Goal: Task Accomplishment & Management: Use online tool/utility

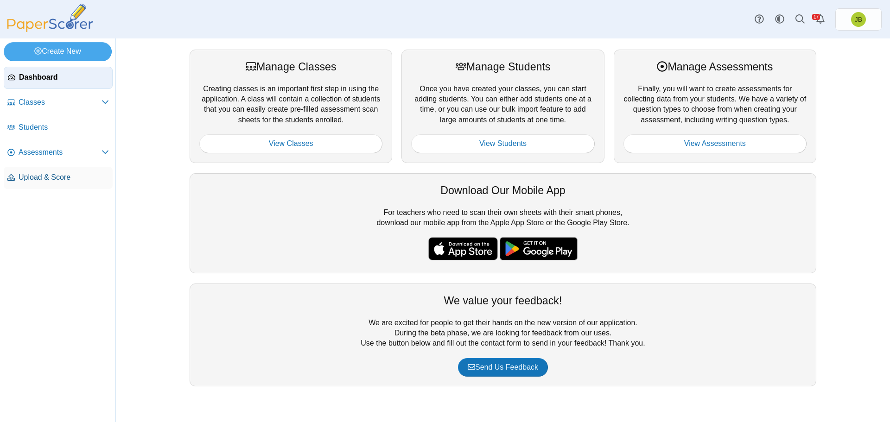
click at [42, 179] on span "Upload & Score" at bounding box center [64, 177] width 90 height 10
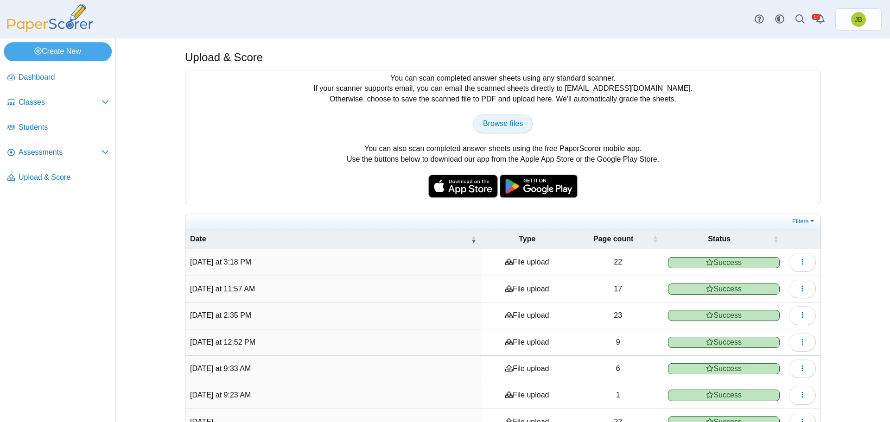
click at [494, 127] on span "Browse files" at bounding box center [503, 124] width 40 height 8
type input "**********"
click at [49, 151] on span "Assessments" at bounding box center [60, 152] width 83 height 10
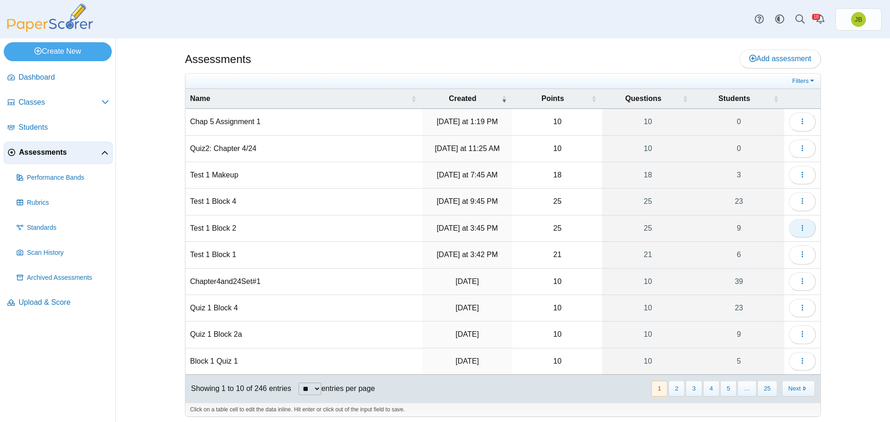
click at [801, 230] on icon "button" at bounding box center [802, 227] width 7 height 7
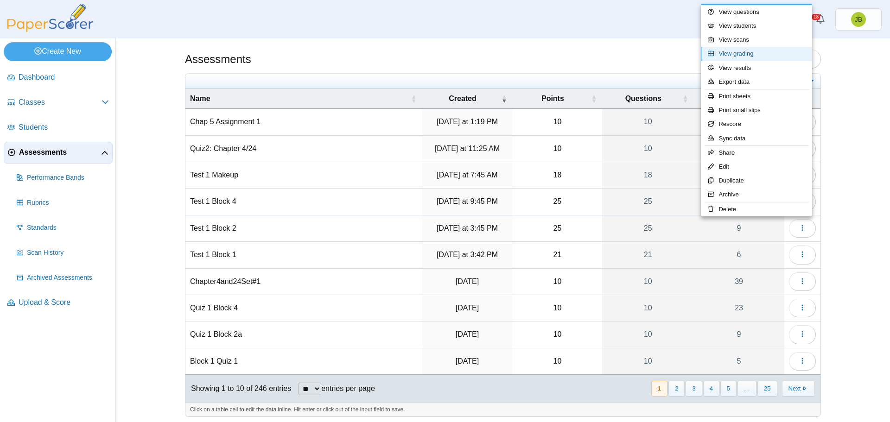
click at [747, 52] on link "View grading" at bounding box center [756, 54] width 111 height 14
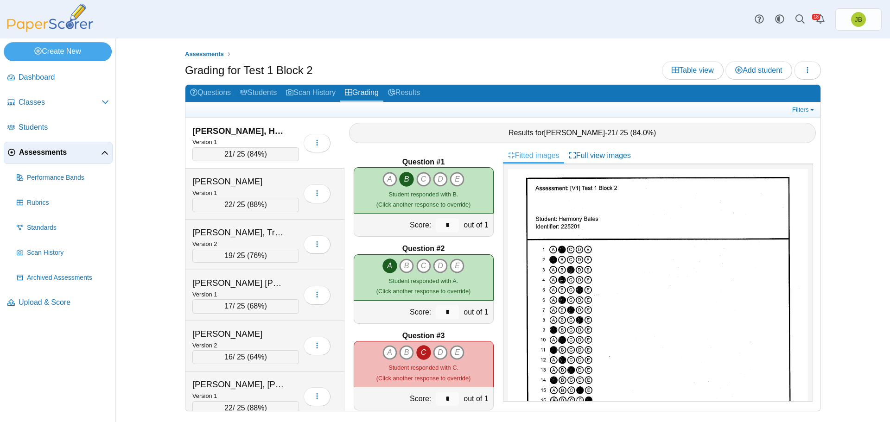
click at [51, 154] on span "Assessments" at bounding box center [60, 152] width 82 height 10
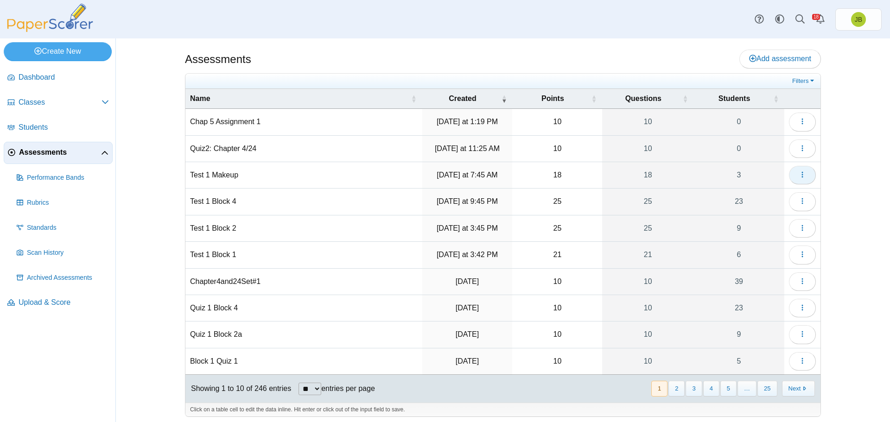
click at [805, 178] on button "button" at bounding box center [802, 175] width 27 height 19
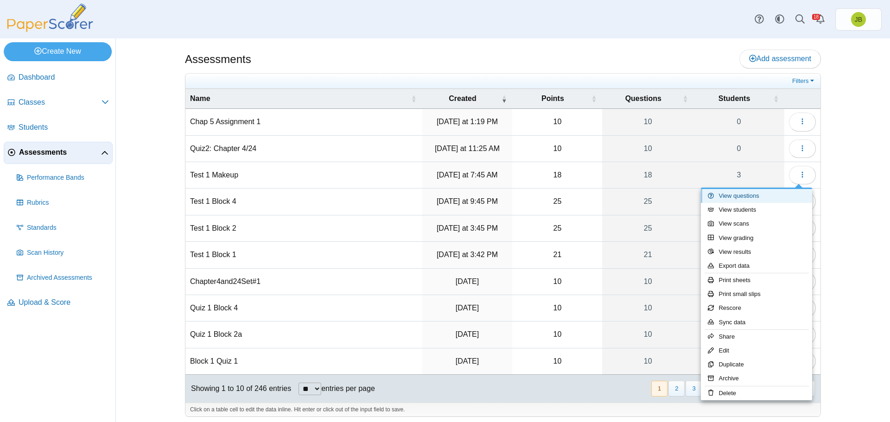
click at [739, 199] on link "View questions" at bounding box center [756, 196] width 111 height 14
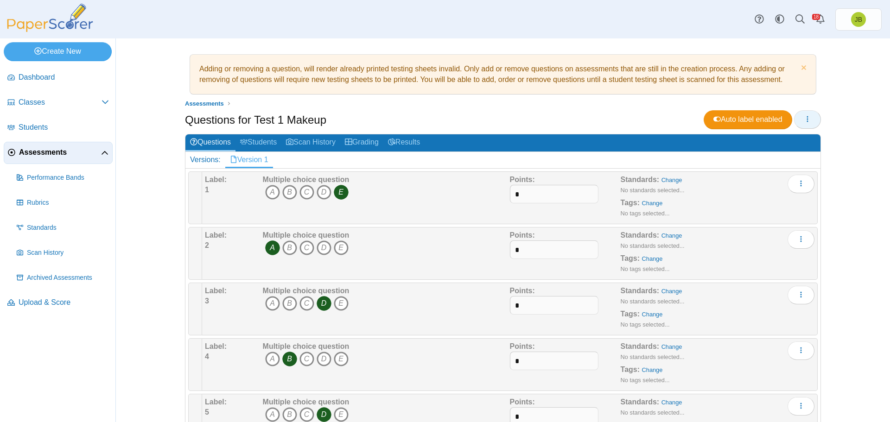
click at [810, 120] on button "button" at bounding box center [807, 119] width 27 height 19
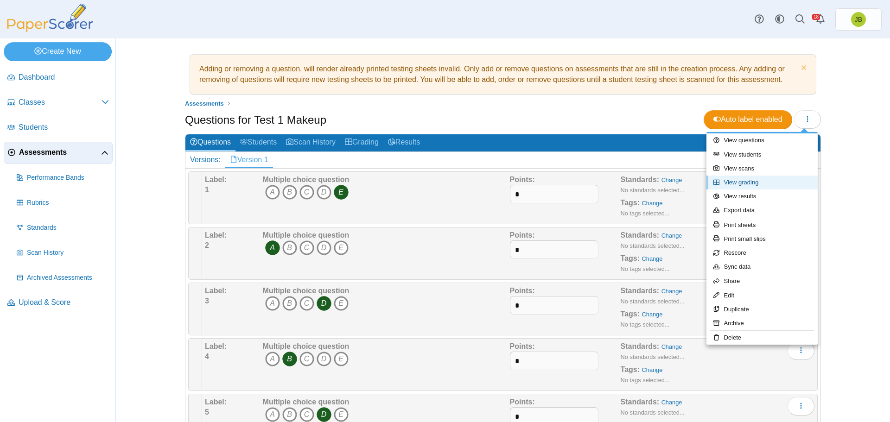
click at [758, 182] on link "View grading" at bounding box center [762, 183] width 111 height 14
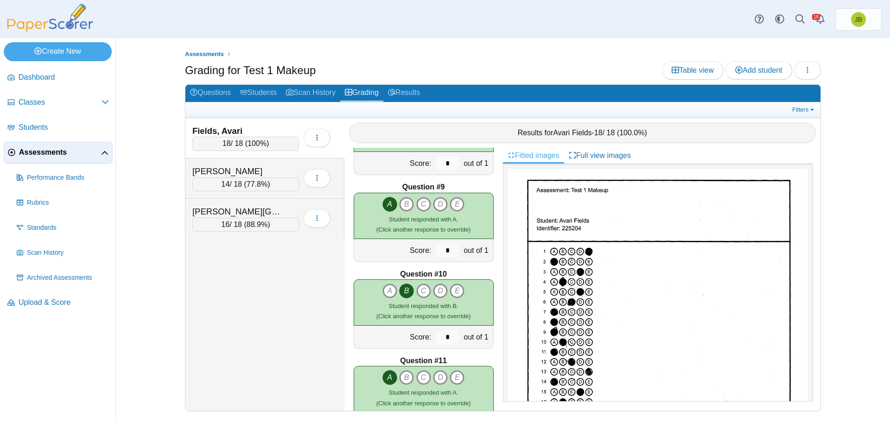
scroll to position [624, 0]
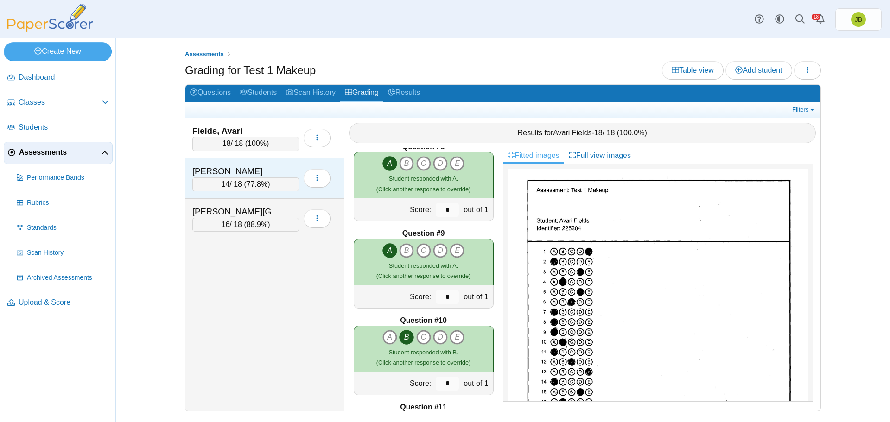
click at [280, 182] on div "14 / 18 ( 77.8% )" at bounding box center [245, 185] width 107 height 14
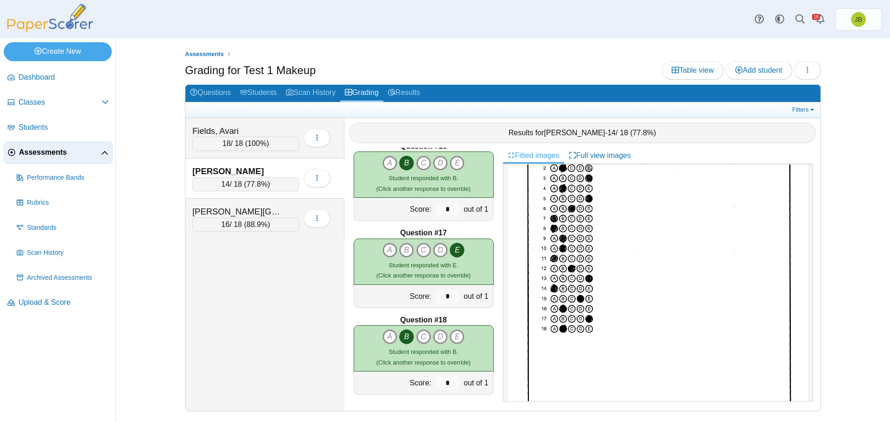
scroll to position [154, 0]
